Goal: Information Seeking & Learning: Learn about a topic

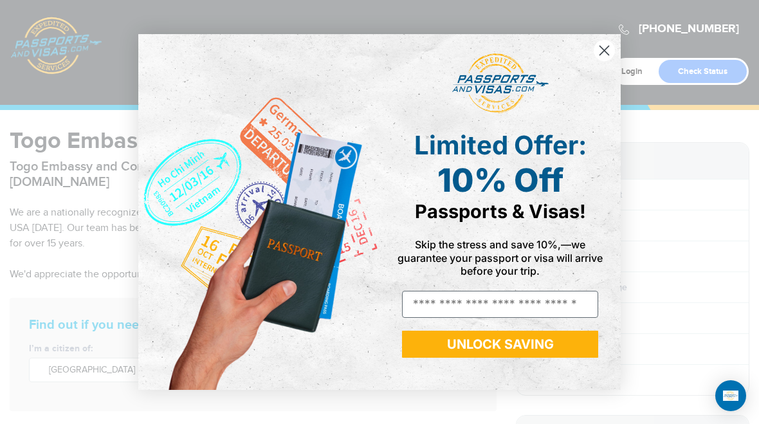
click at [602, 53] on circle "Close dialog" at bounding box center [604, 50] width 21 height 21
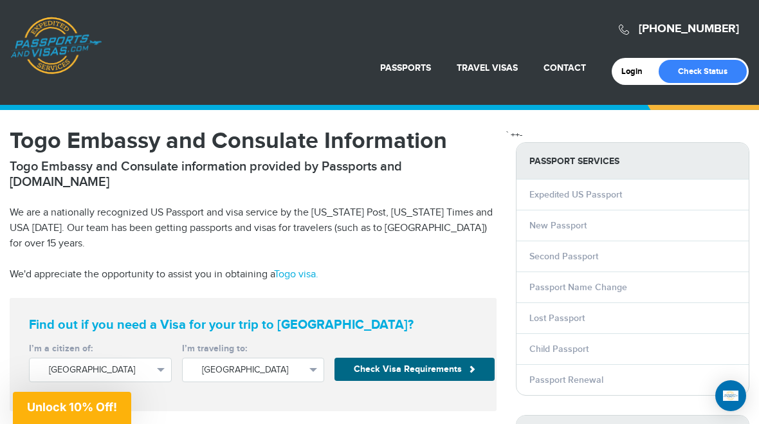
click at [495, 69] on link "Travel Visas" at bounding box center [487, 67] width 61 height 11
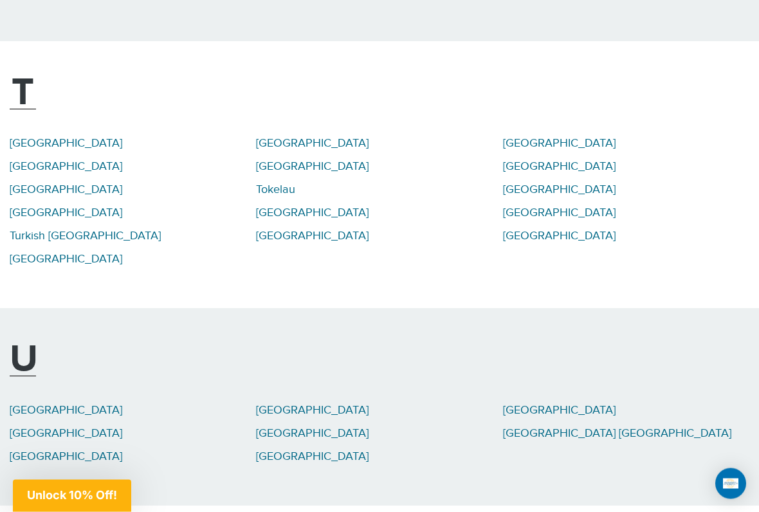
scroll to position [5938, 0]
click at [315, 423] on link "[GEOGRAPHIC_DATA]" at bounding box center [312, 433] width 113 height 14
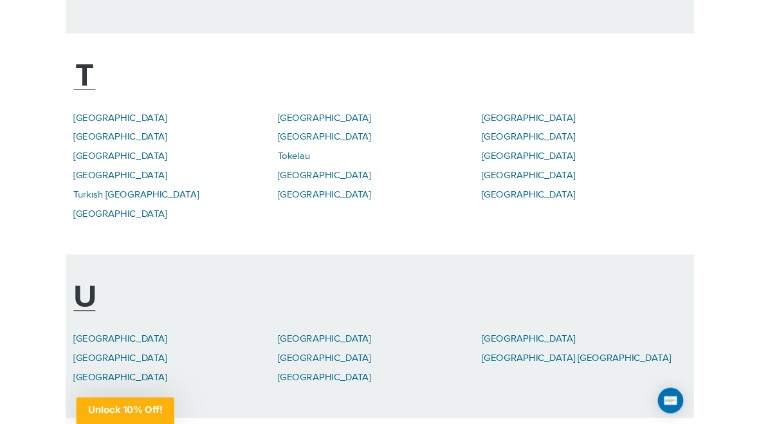
scroll to position [5974, 0]
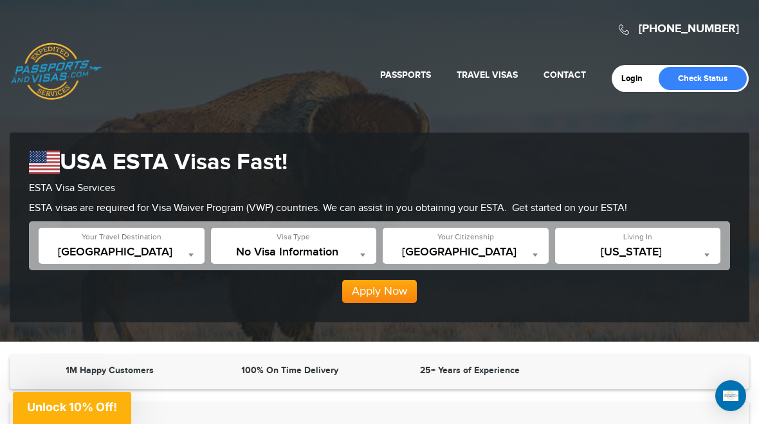
click at [366, 252] on span at bounding box center [362, 254] width 13 height 17
